Goal: Task Accomplishment & Management: Complete application form

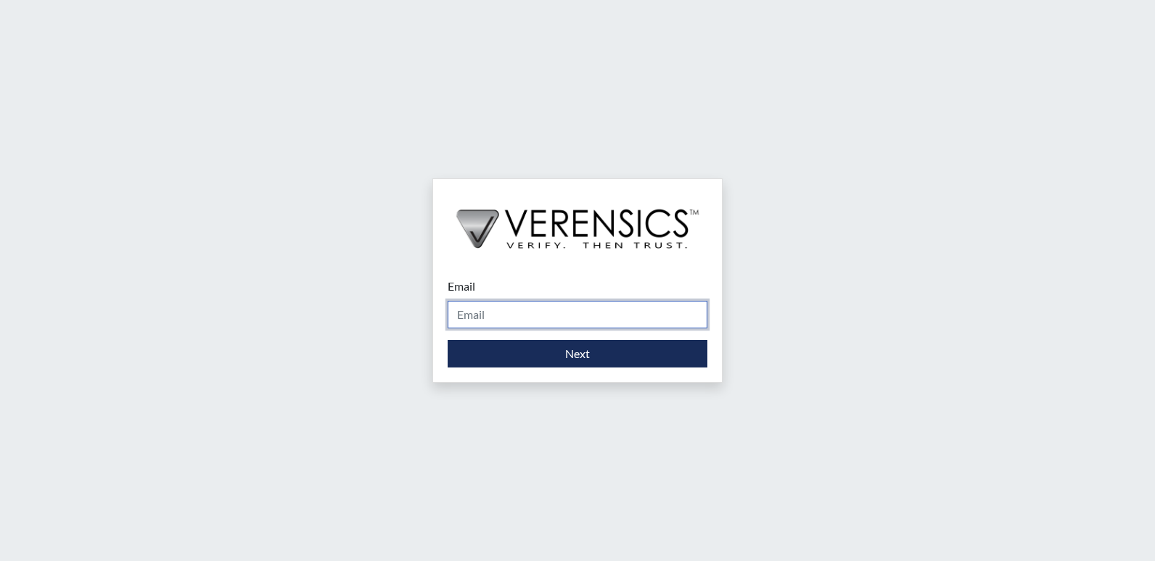
click at [530, 314] on input "Email" at bounding box center [578, 315] width 260 height 28
type input "stacey.walden@gdc.ga.gov"
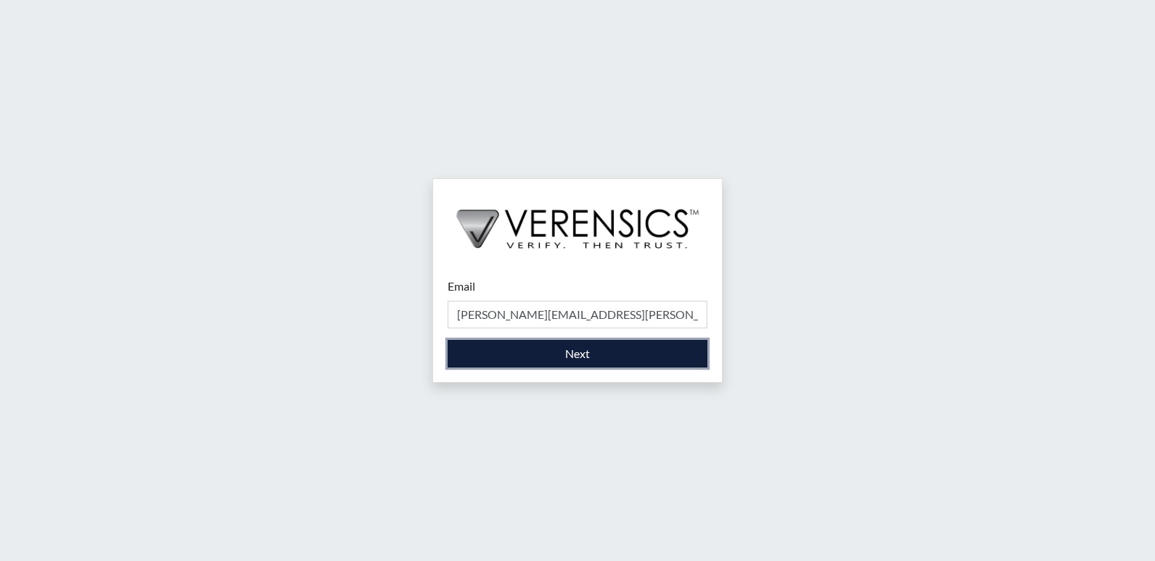
click at [541, 347] on button "Next" at bounding box center [578, 354] width 260 height 28
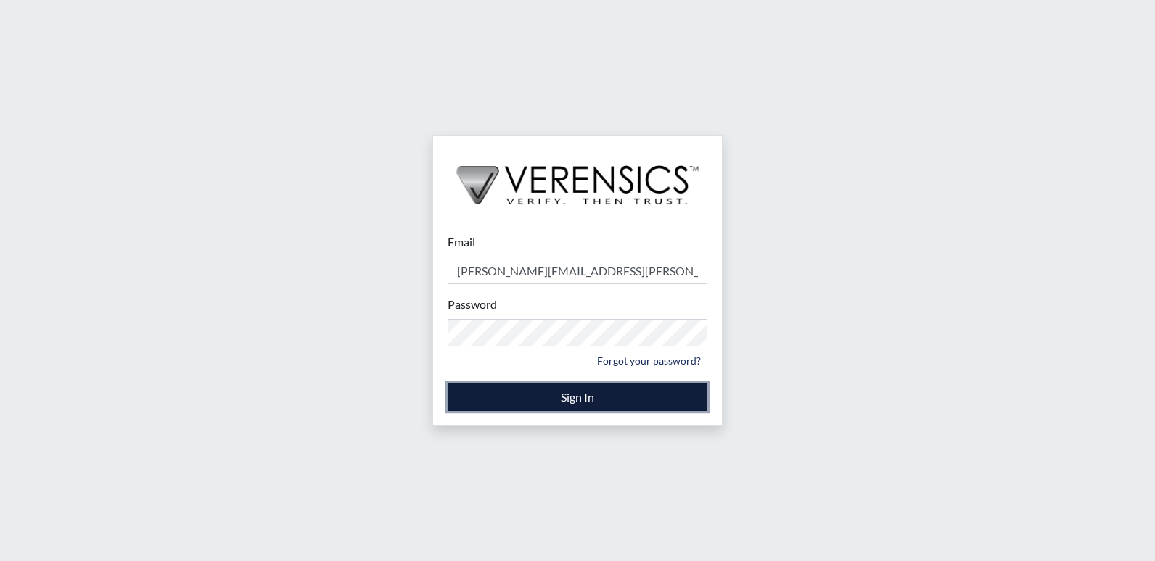
click at [581, 393] on button "Sign In" at bounding box center [578, 398] width 260 height 28
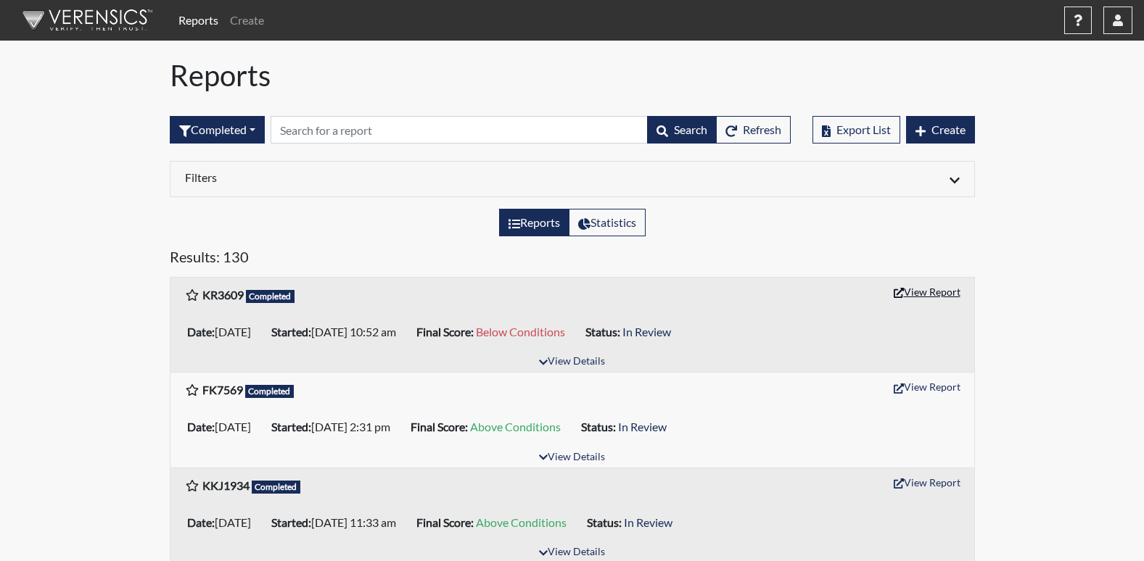
click at [910, 299] on button "View Report" at bounding box center [927, 292] width 80 height 22
click at [936, 124] on span "Create" at bounding box center [948, 130] width 34 height 14
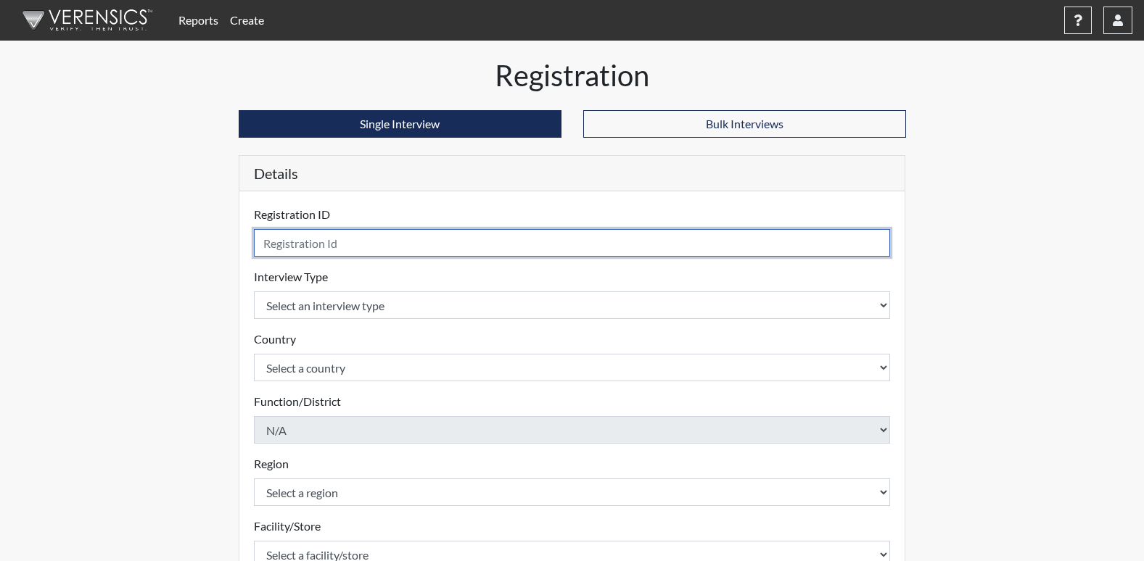
click at [335, 250] on input "text" at bounding box center [572, 243] width 637 height 28
type input "AT9539"
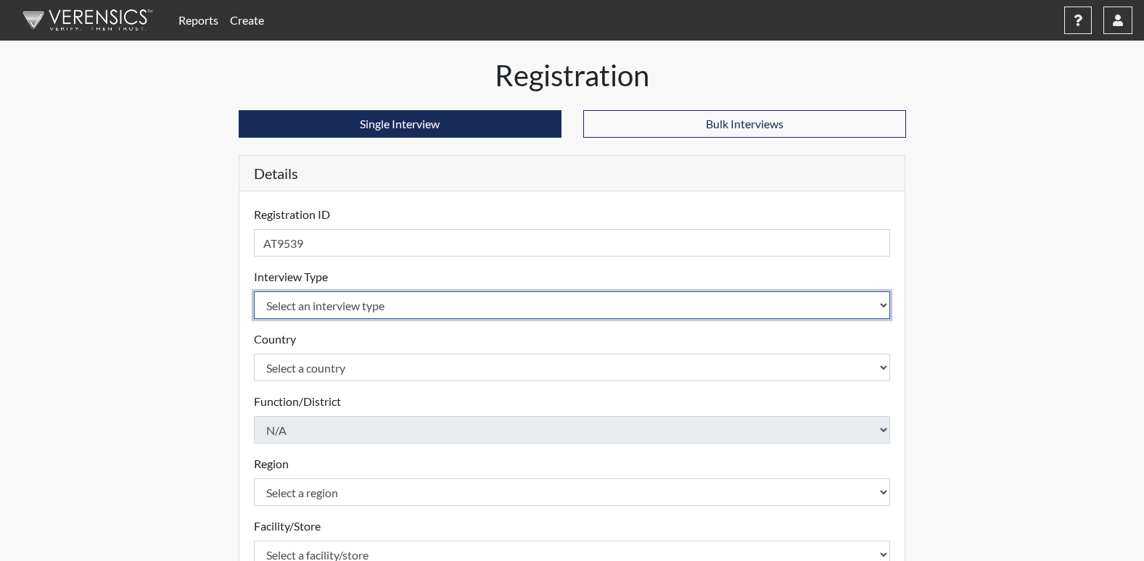
click at [312, 302] on select "Select an interview type Corrections Pre-Employment" at bounding box center [572, 306] width 637 height 28
select select "ff733e93-e1bf-11ea-9c9f-0eff0cf7eb8f"
click at [254, 292] on select "Select an interview type Corrections Pre-Employment" at bounding box center [572, 306] width 637 height 28
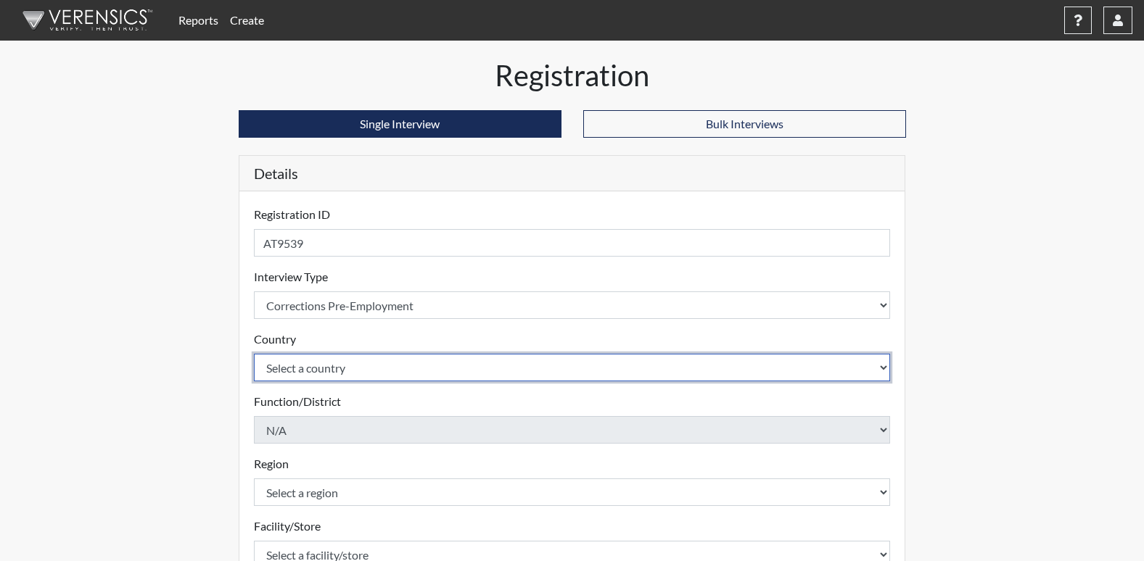
click at [317, 369] on select "Select a country United States Mexico" at bounding box center [572, 368] width 637 height 28
select select "united-states-of-america"
click at [254, 354] on select "Select a country United States Mexico" at bounding box center [572, 368] width 637 height 28
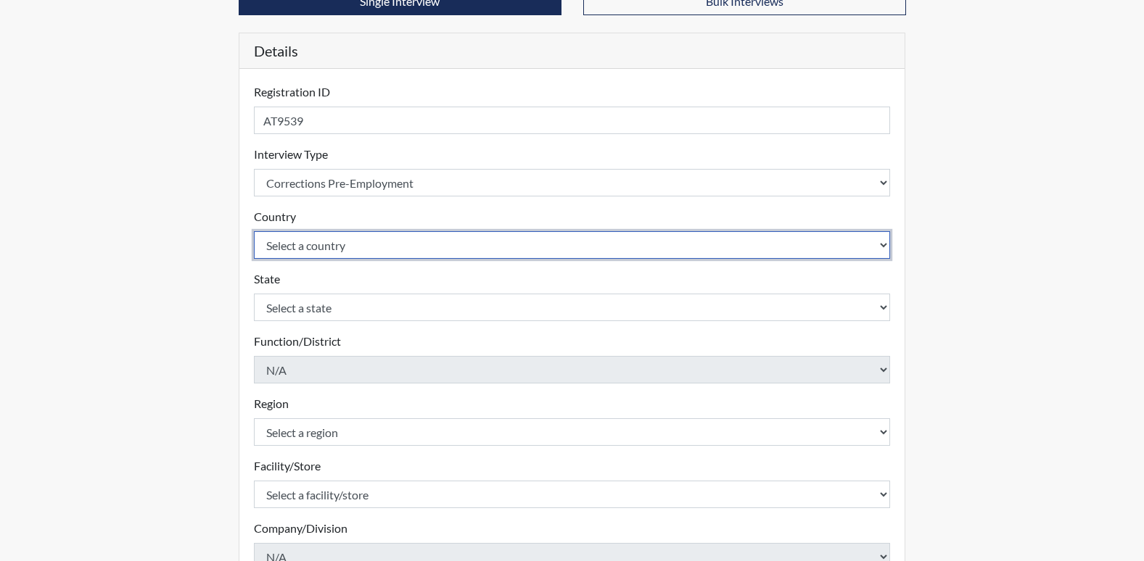
scroll to position [145, 0]
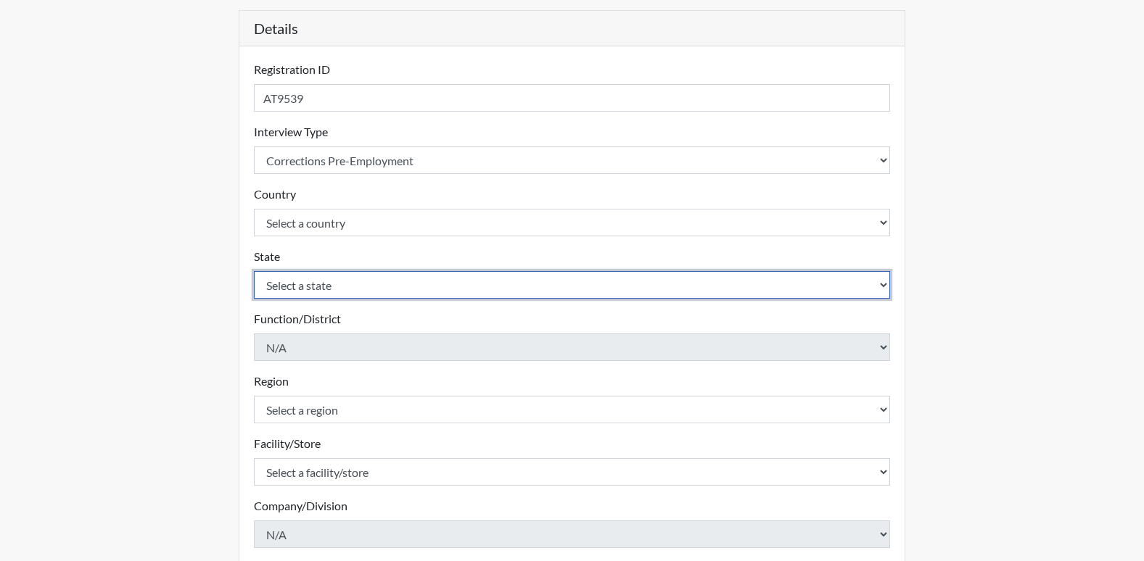
click at [365, 285] on select "Select a state Alabama Alaska Arizona Arkansas California Colorado Connecticut …" at bounding box center [572, 285] width 637 height 28
select select "GA"
click at [254, 271] on select "Select a state Alabama Alaska Arizona Arkansas California Colorado Connecticut …" at bounding box center [572, 285] width 637 height 28
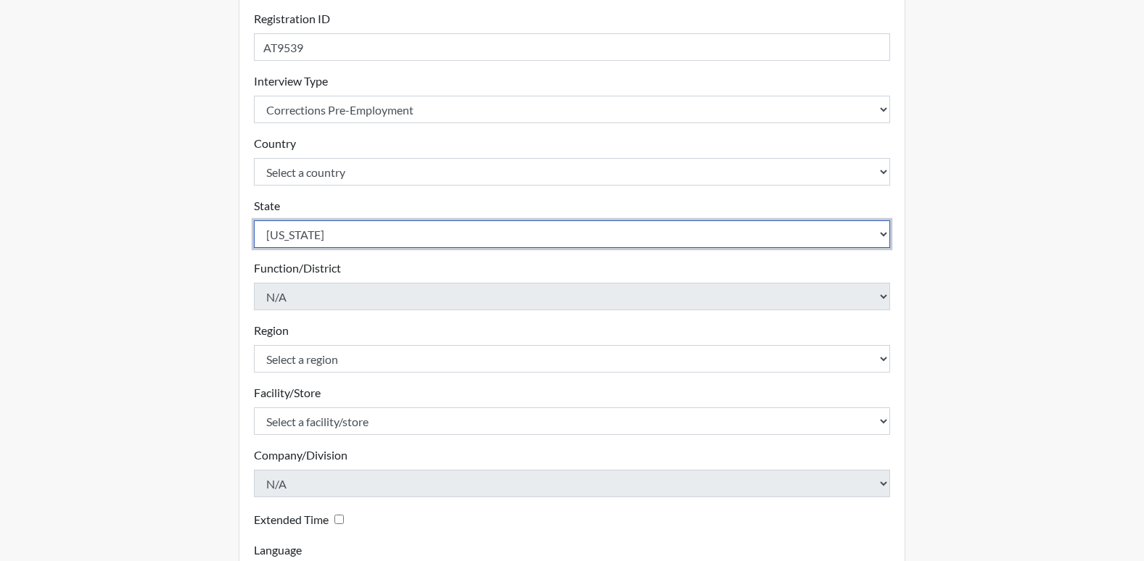
scroll to position [290, 0]
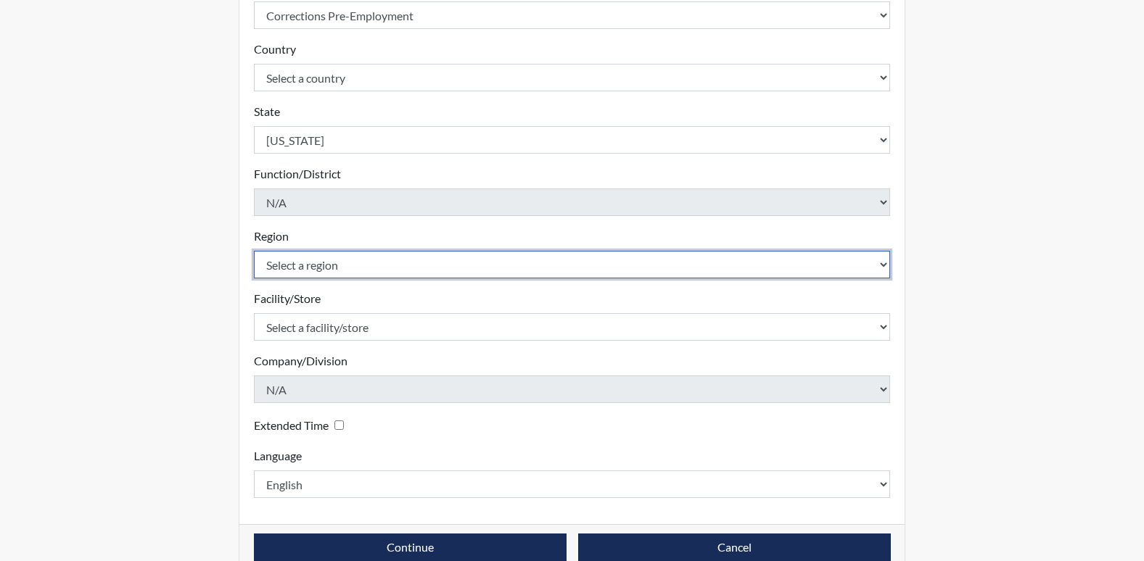
click at [374, 269] on select "Select a region North Region" at bounding box center [572, 265] width 637 height 28
select select "8bdab1f8-09d2-48bf-ae6d-f2dae3084107"
click at [254, 251] on select "Select a region North Region" at bounding box center [572, 265] width 637 height 28
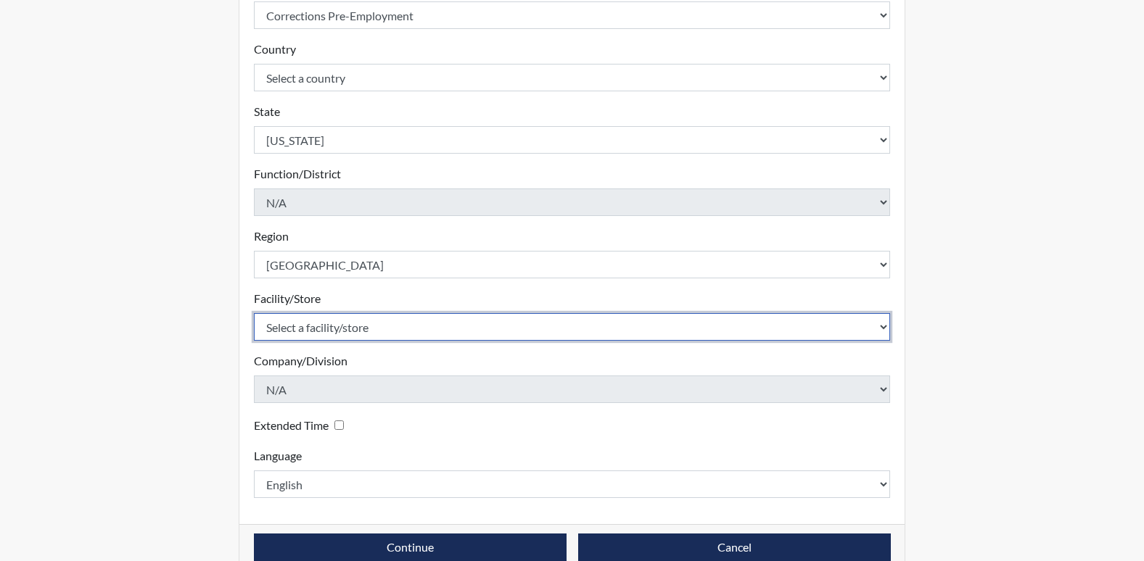
click at [326, 327] on select "Select a facility/store Washington SP" at bounding box center [572, 327] width 637 height 28
select select "fe407943-bc9d-4ba8-82b2-0fc87c71e18f"
click at [254, 313] on select "Select a facility/store Washington SP" at bounding box center [572, 327] width 637 height 28
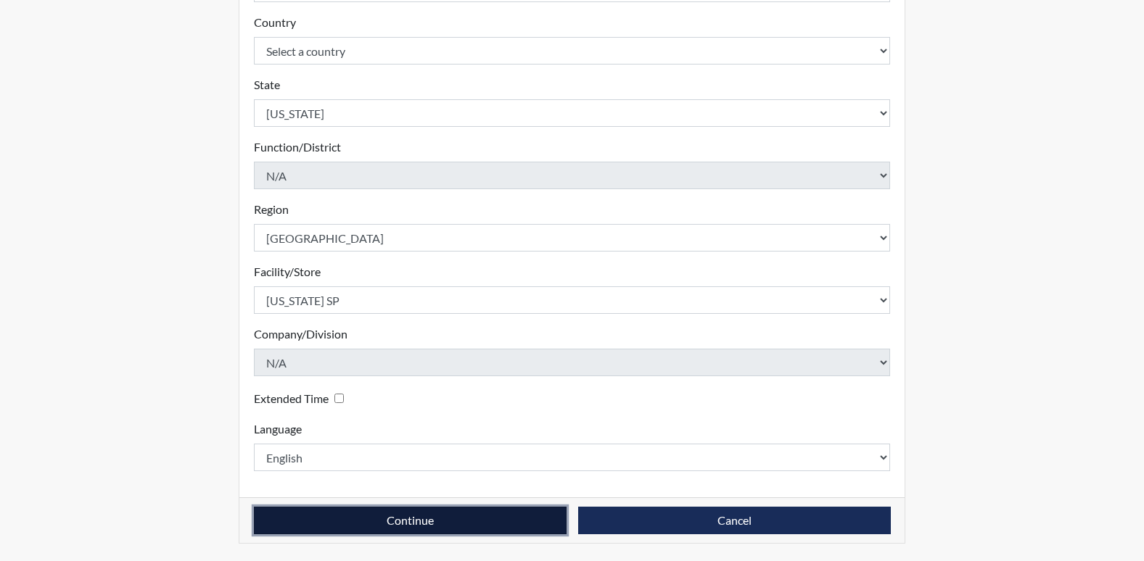
click at [382, 518] on button "Continue" at bounding box center [410, 521] width 313 height 28
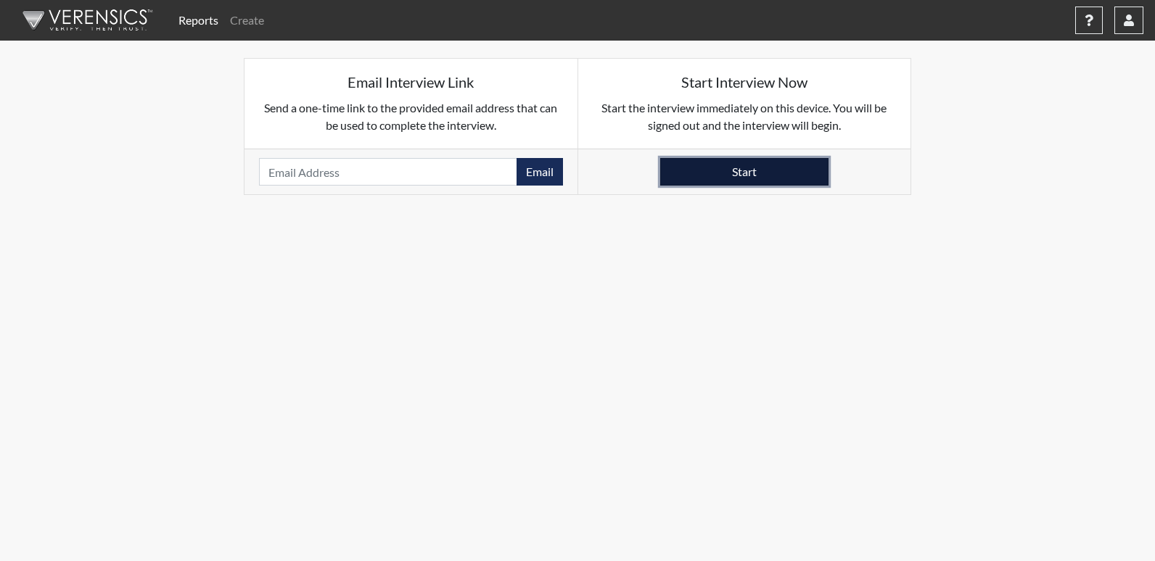
click at [707, 176] on button "Start" at bounding box center [744, 172] width 168 height 28
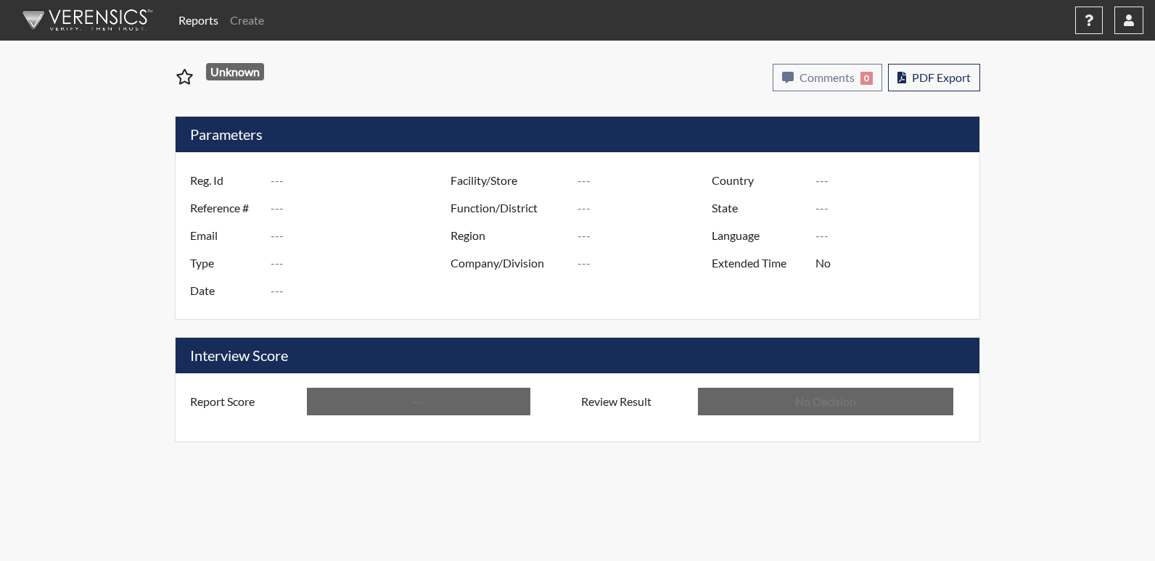
type input "KR3609"
type input "51110"
type input "[EMAIL_ADDRESS][DOMAIN_NAME]"
type input "Corrections Pre-Employment"
type input "[DATE]"
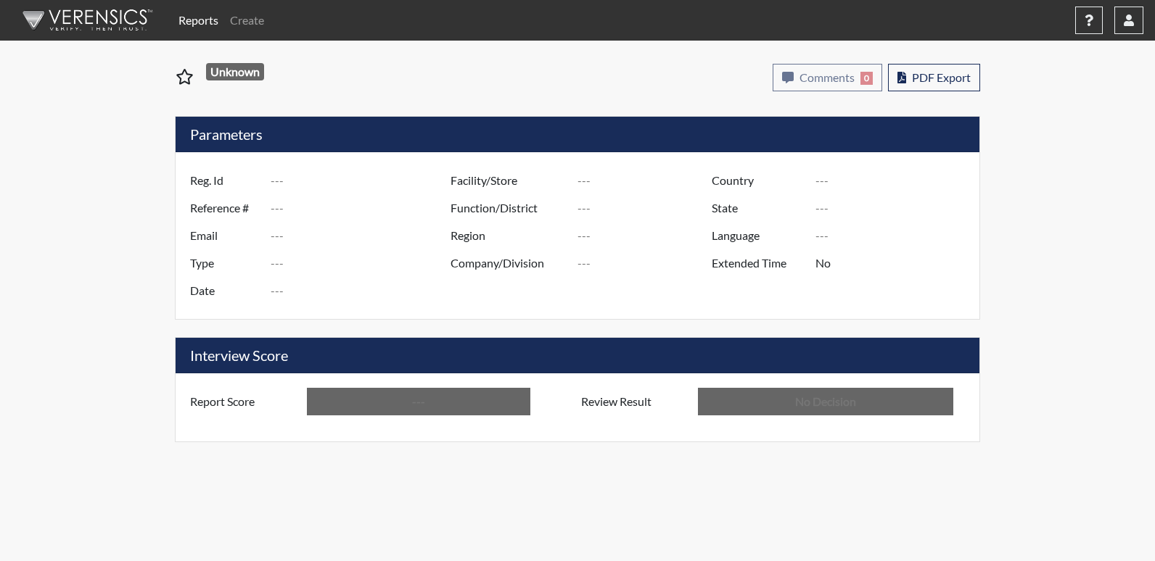
type input "[US_STATE] SP"
type input "[GEOGRAPHIC_DATA]"
type input "[US_STATE]"
type input "English"
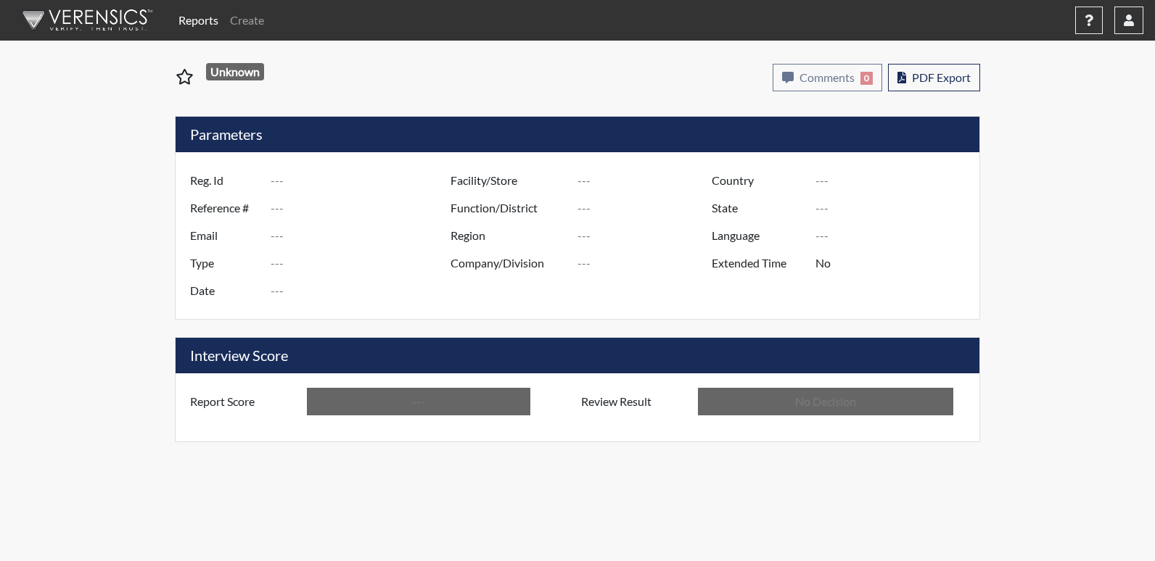
type input "Below Conditions"
type input "In Review"
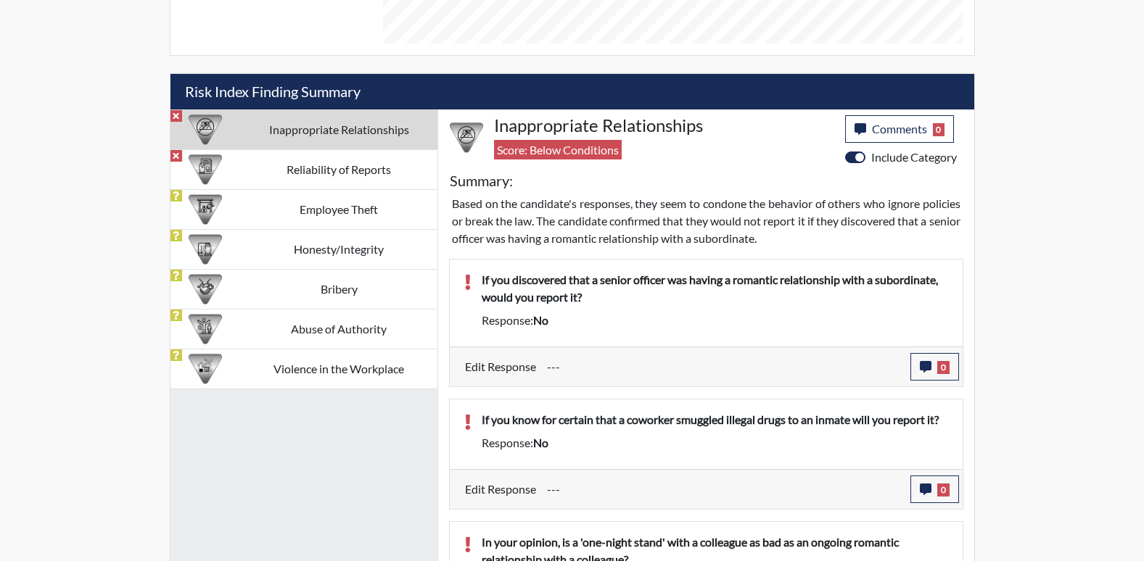
scroll to position [894, 0]
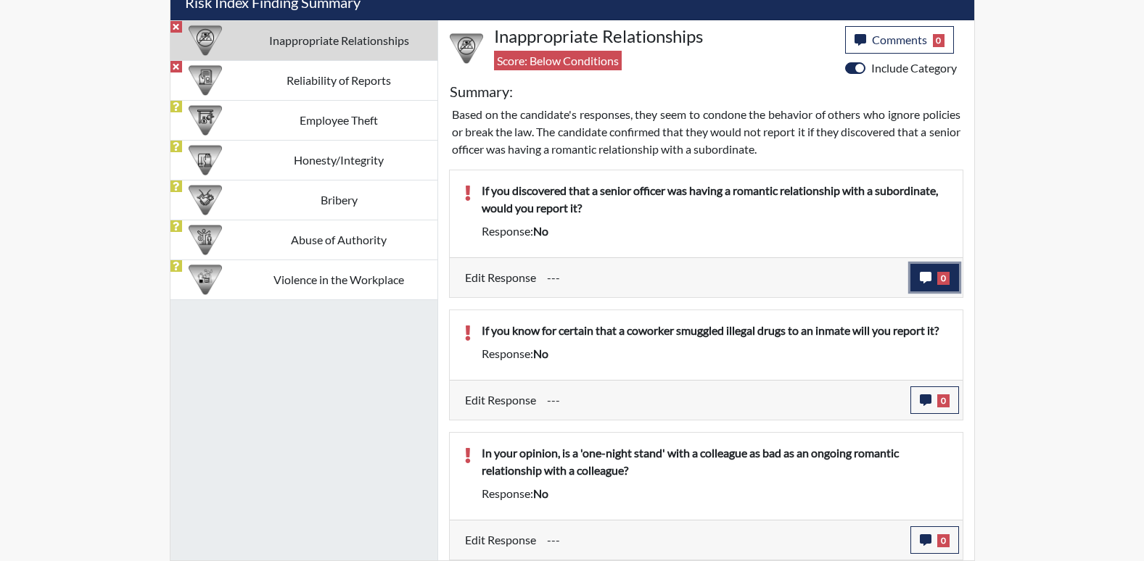
click at [920, 279] on icon "button" at bounding box center [926, 278] width 12 height 12
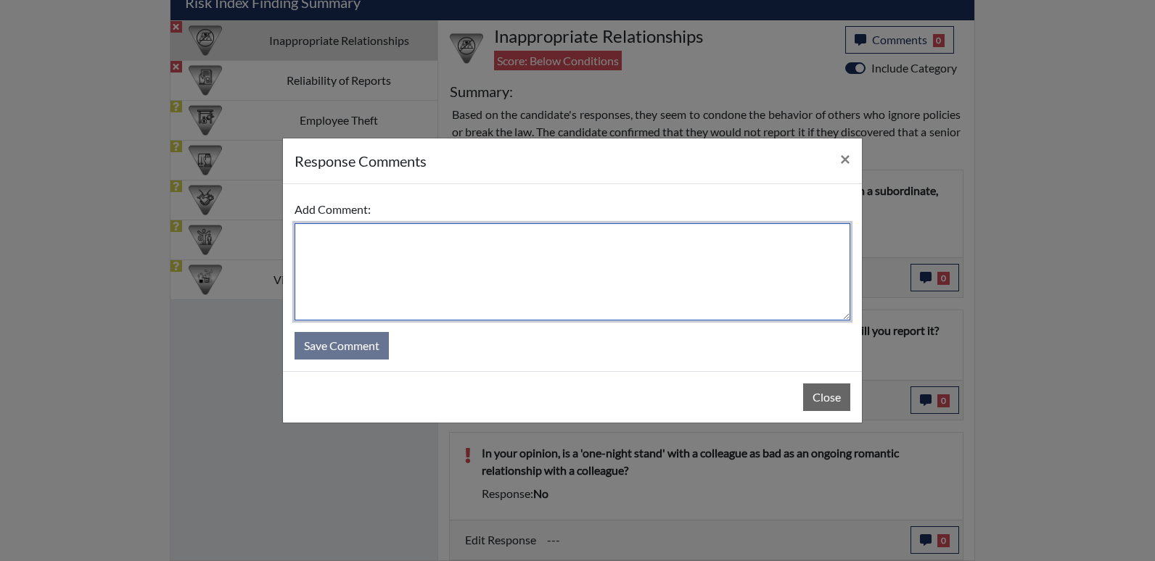
click at [351, 248] on textarea at bounding box center [573, 271] width 556 height 97
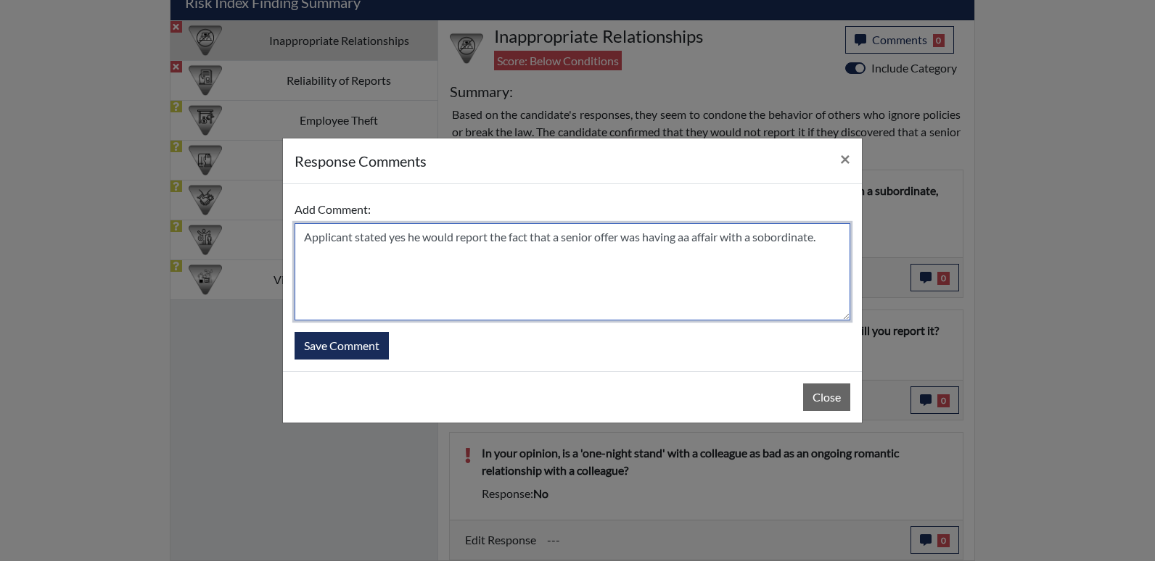
click at [693, 236] on textarea "Applicant stated yes he would report the fact that a senior offer was having aa…" at bounding box center [573, 271] width 556 height 97
type textarea "Applicant stated yes he would report the fact that a senior offer was having an…"
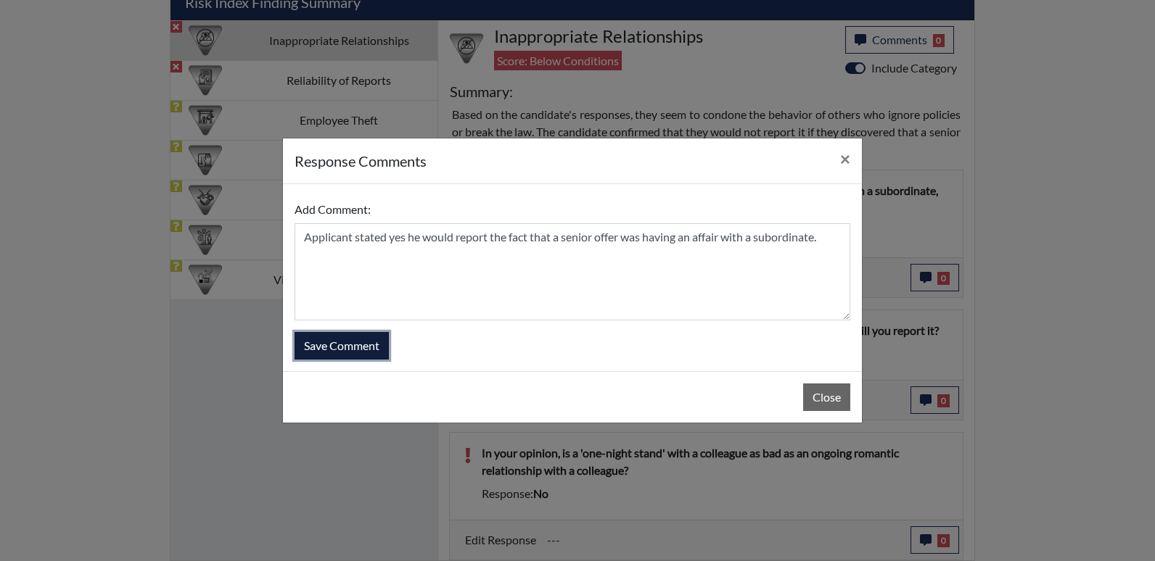
drag, startPoint x: 358, startPoint y: 348, endPoint x: 371, endPoint y: 338, distance: 17.1
click at [360, 347] on button "Save Comment" at bounding box center [342, 346] width 94 height 28
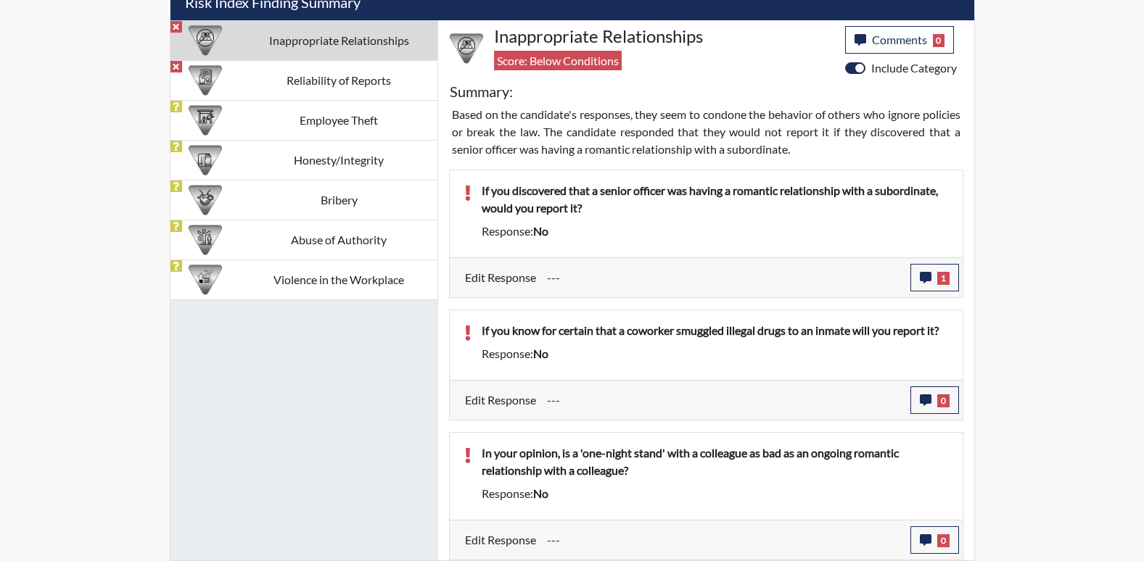
scroll to position [241, 603]
click at [924, 401] on icon "button" at bounding box center [926, 401] width 12 height 12
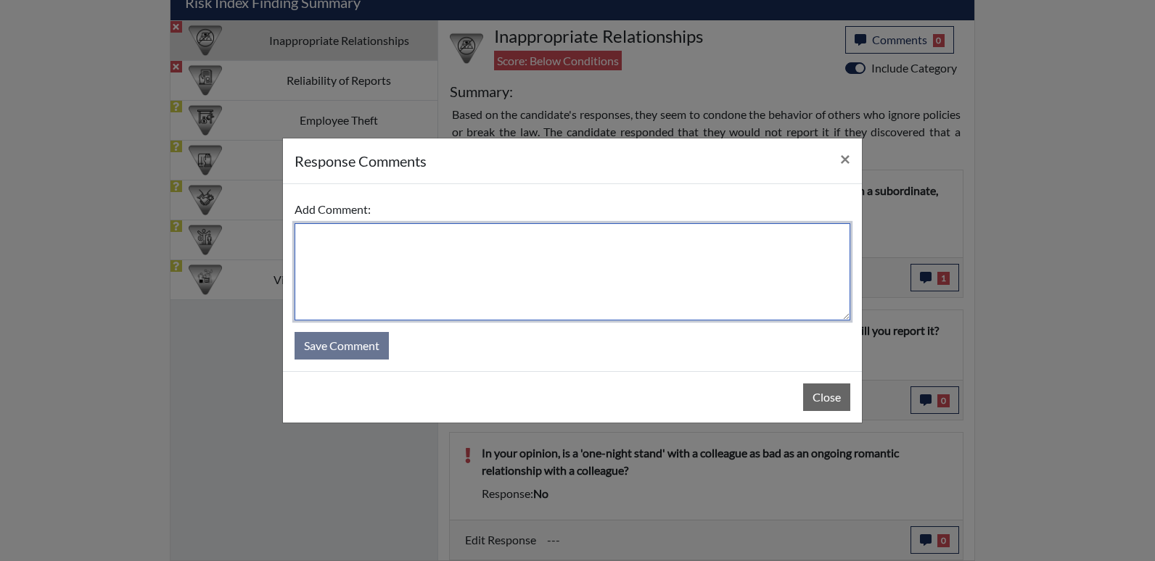
click at [326, 255] on textarea at bounding box center [573, 271] width 556 height 97
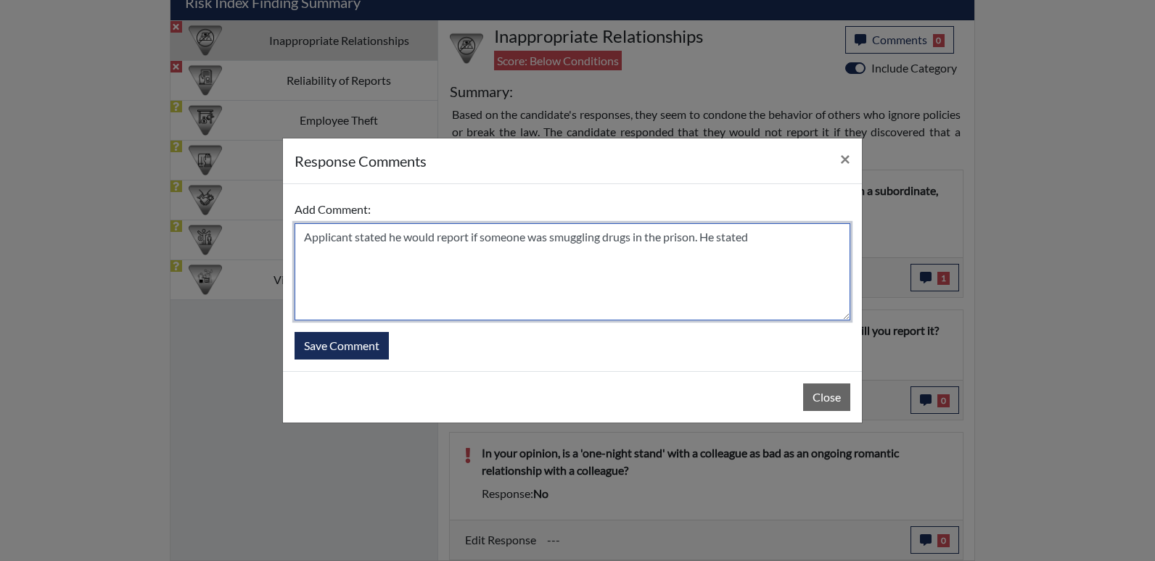
click at [759, 236] on textarea "Applicant stated he would report if someone was smuggling drugs in the prison. …" at bounding box center [573, 271] width 556 height 97
click at [829, 242] on textarea "Applicant stated he would report if someone was smuggling drugs in the prison. …" at bounding box center [573, 271] width 556 height 97
drag, startPoint x: 347, startPoint y: 258, endPoint x: 323, endPoint y: 258, distance: 23.9
click at [323, 258] on textarea "Applicant stated he would report if someone was smuggling drugs in the prison. …" at bounding box center [573, 271] width 556 height 97
click at [361, 255] on textarea "Applicant stated he would report if someone was smuggling drugs in the prison. …" at bounding box center [573, 271] width 556 height 97
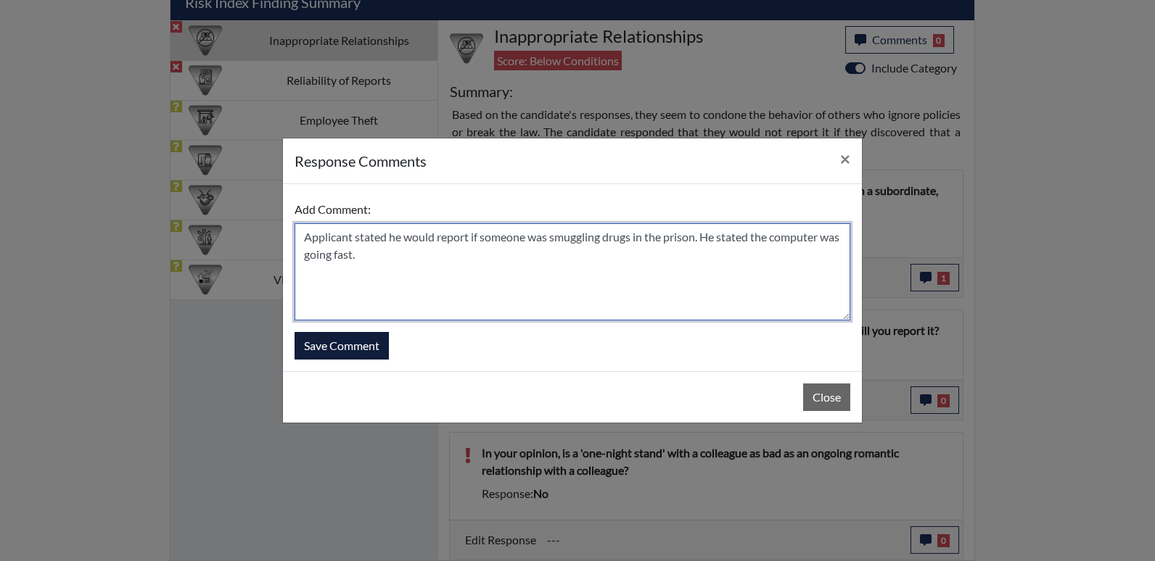
type textarea "Applicant stated he would report if someone was smuggling drugs in the prison. …"
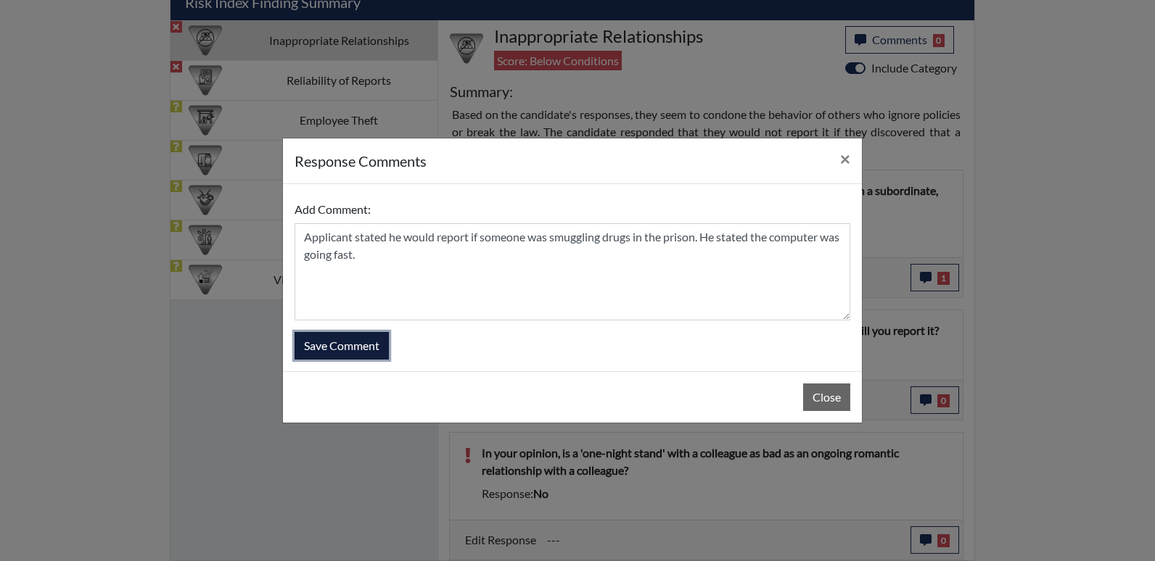
click at [326, 347] on button "Save Comment" at bounding box center [342, 346] width 94 height 28
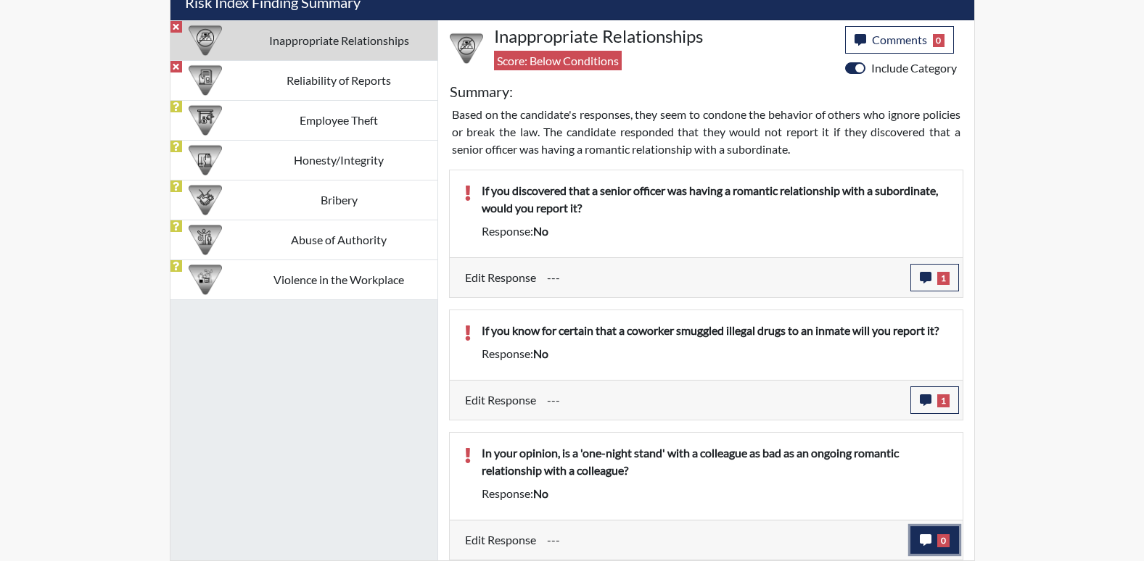
click at [920, 539] on icon "button" at bounding box center [926, 541] width 12 height 12
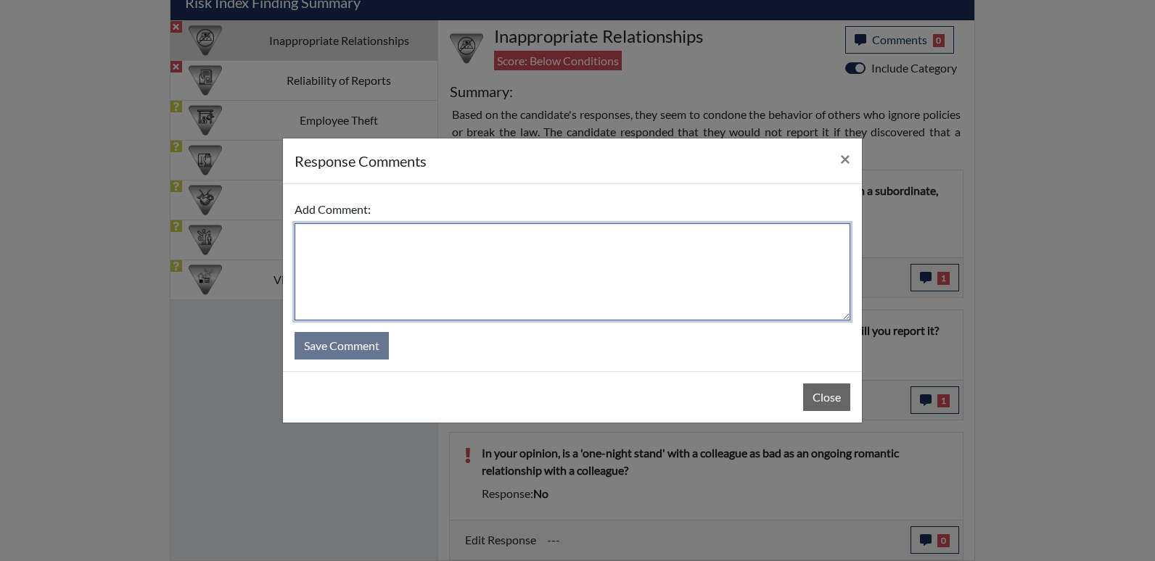
click at [349, 252] on textarea at bounding box center [573, 271] width 556 height 97
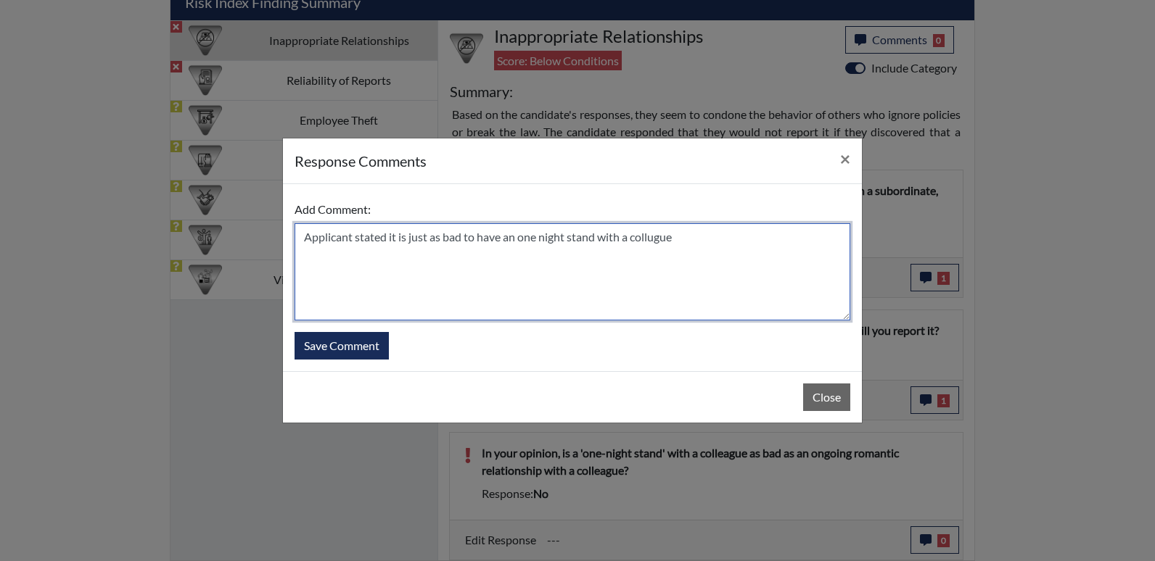
click at [477, 280] on textarea "Applicant stated it is just as bad to have an one night stand with a collugue" at bounding box center [573, 271] width 556 height 97
click at [698, 243] on textarea "Applicant stated it is just as bad to have an one night stand with a collogue" at bounding box center [573, 271] width 556 height 97
type textarea "Applicant stated it is just as bad to have an one night stand with a collogue a…"
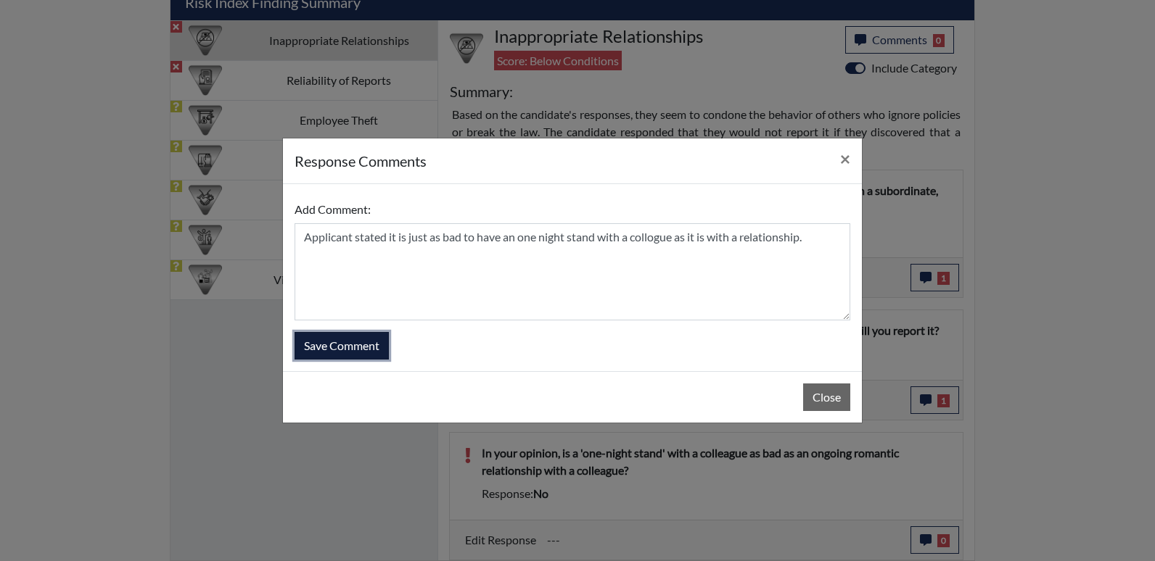
click at [354, 343] on button "Save Comment" at bounding box center [342, 346] width 94 height 28
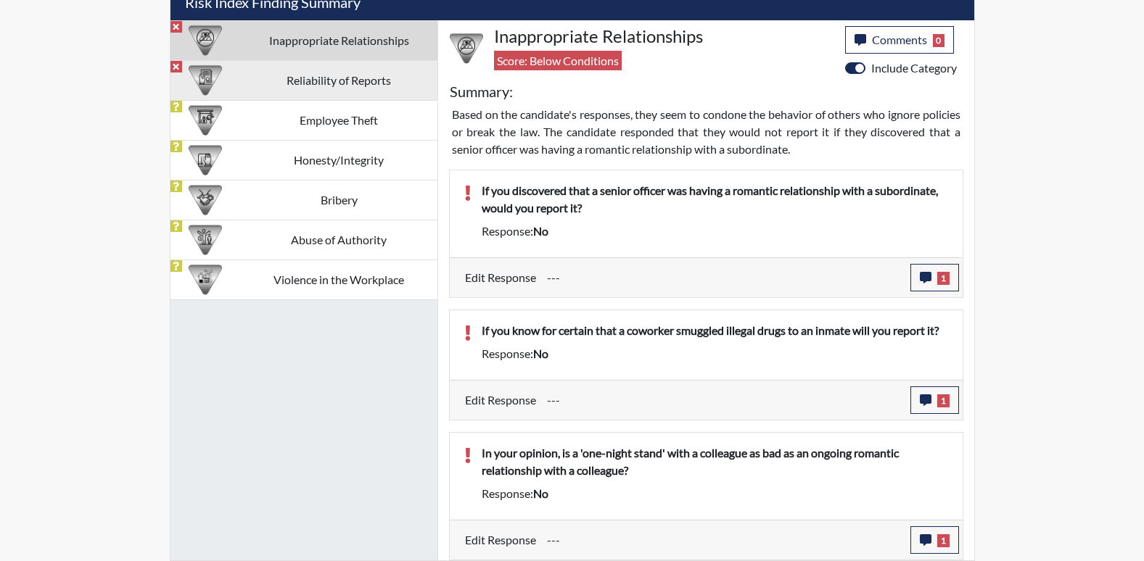
click at [318, 84] on td "Reliability of Reports" at bounding box center [339, 80] width 197 height 40
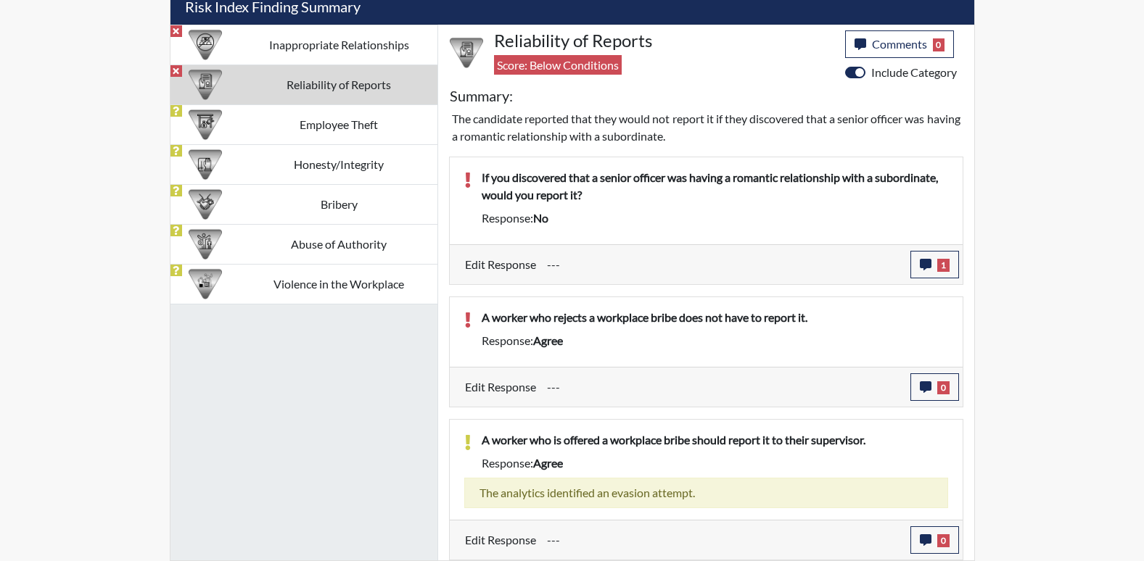
scroll to position [889, 0]
click at [338, 122] on td "Employee Theft" at bounding box center [339, 124] width 197 height 40
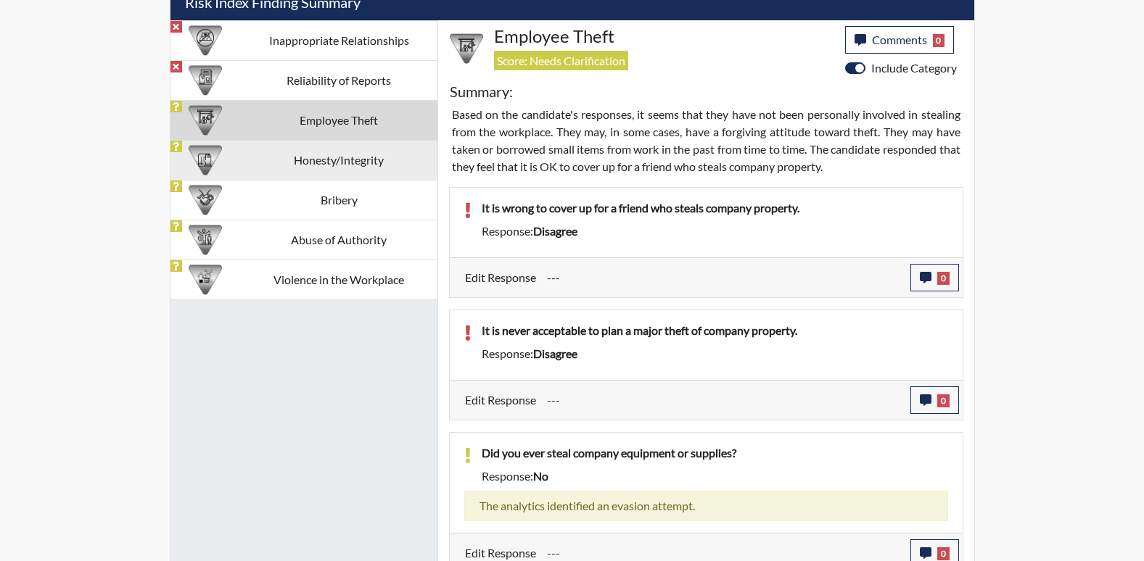
click at [321, 161] on td "Honesty/Integrity" at bounding box center [339, 160] width 197 height 40
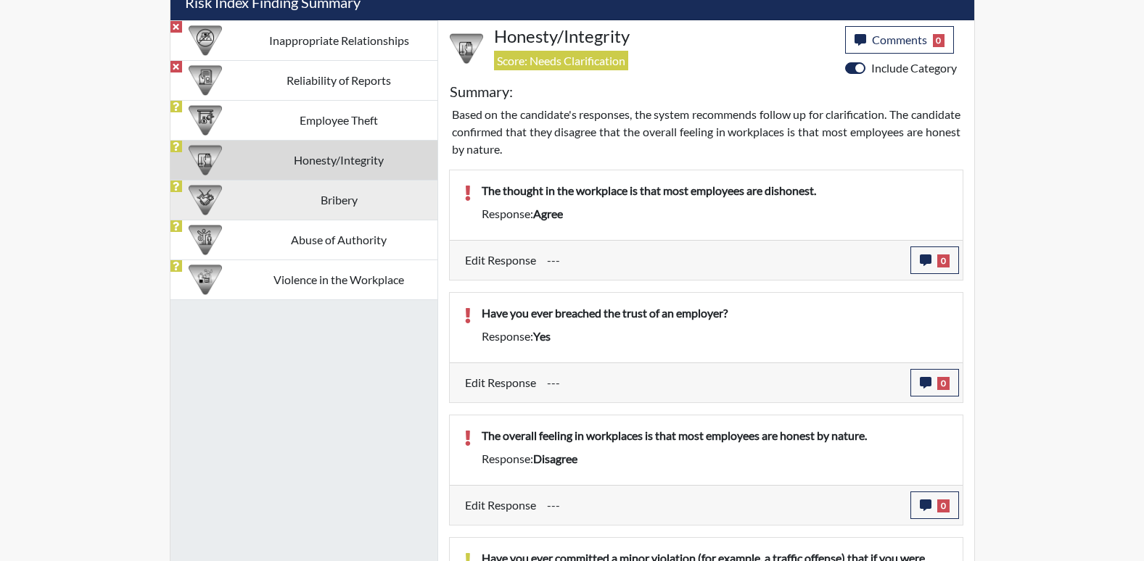
click at [335, 202] on td "Bribery" at bounding box center [339, 200] width 197 height 40
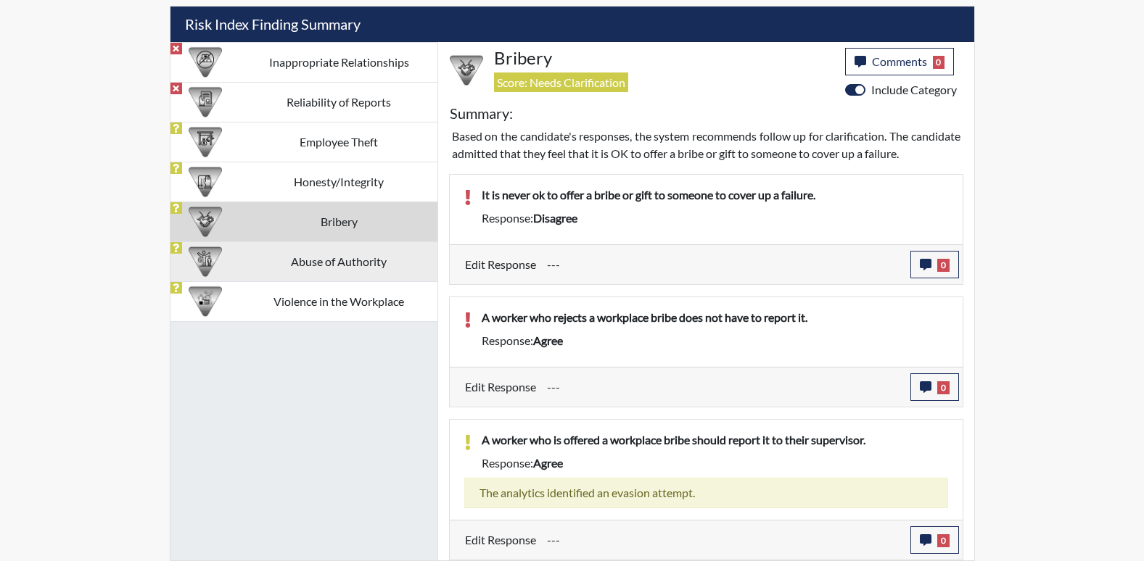
click at [335, 249] on td "Abuse of Authority" at bounding box center [339, 262] width 197 height 40
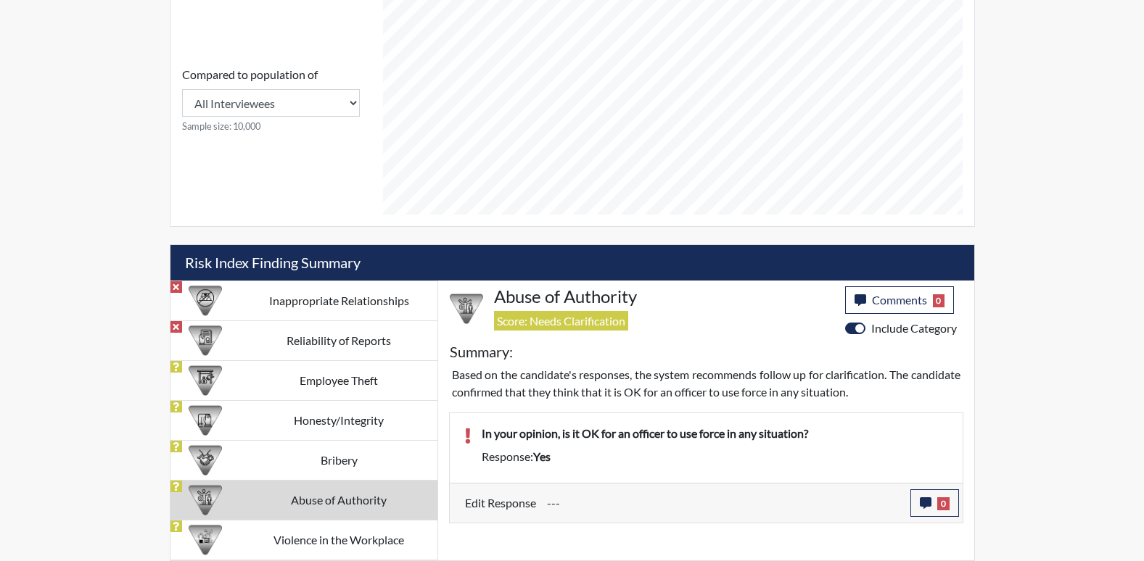
scroll to position [633, 0]
